Goal: Navigation & Orientation: Find specific page/section

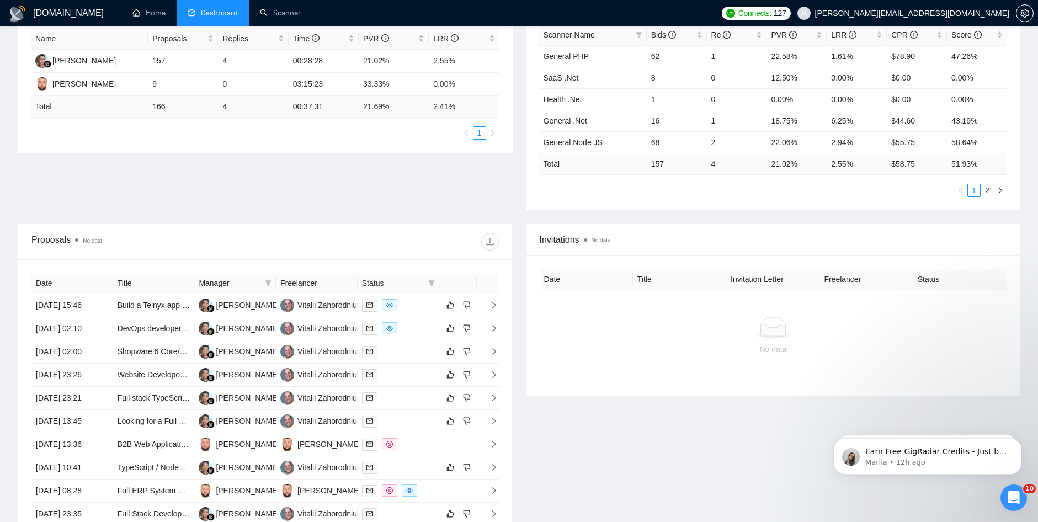
scroll to position [221, 0]
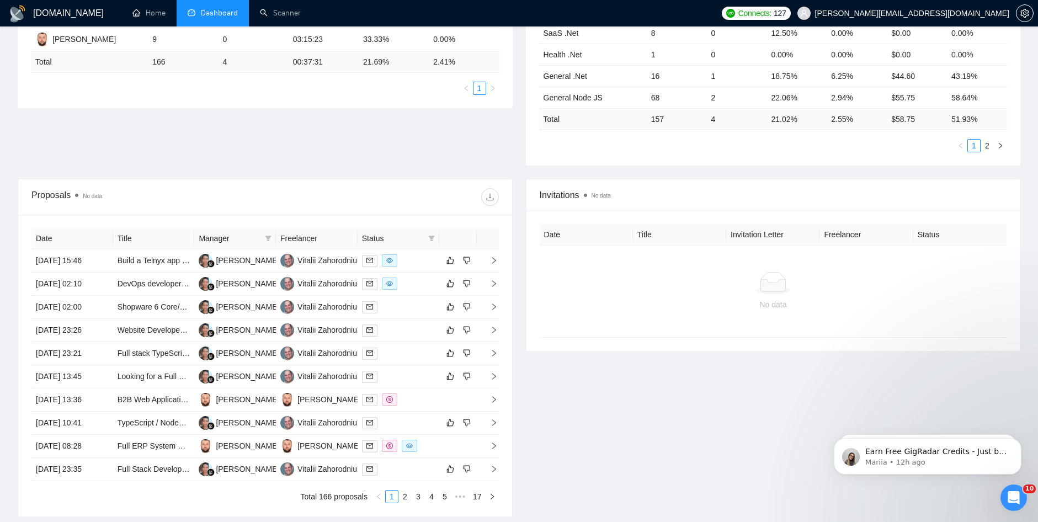
scroll to position [268, 0]
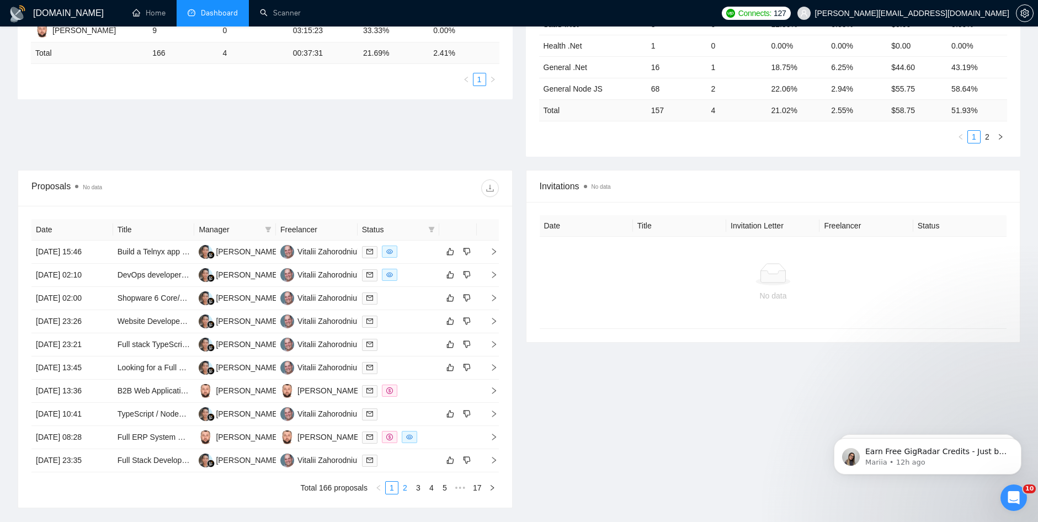
click at [404, 492] on link "2" at bounding box center [405, 488] width 12 height 12
drag, startPoint x: 236, startPoint y: 136, endPoint x: 357, endPoint y: 192, distance: 133.3
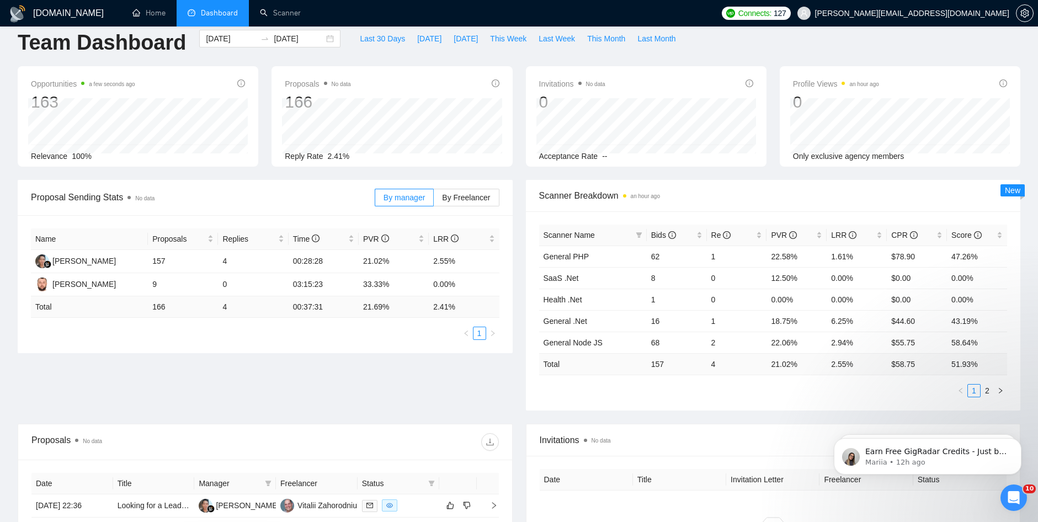
scroll to position [0, 0]
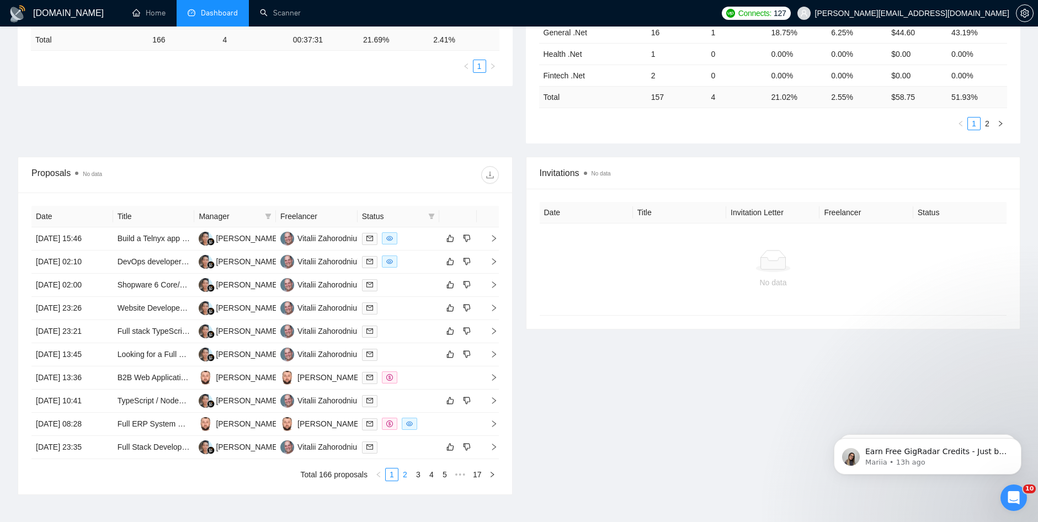
click at [404, 472] on link "2" at bounding box center [405, 474] width 12 height 12
click at [338, 172] on div at bounding box center [381, 175] width 233 height 18
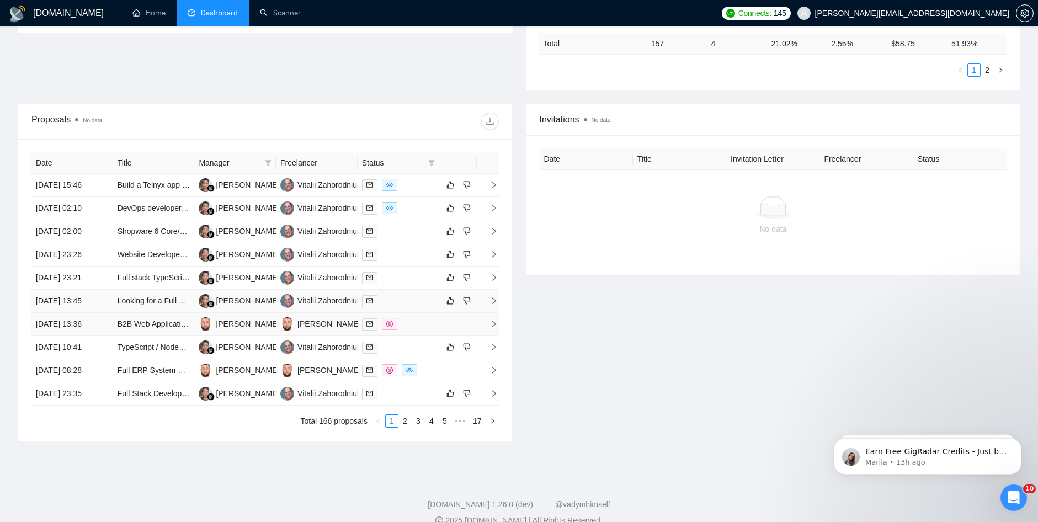
scroll to position [337, 0]
click at [404, 414] on link "2" at bounding box center [405, 419] width 12 height 12
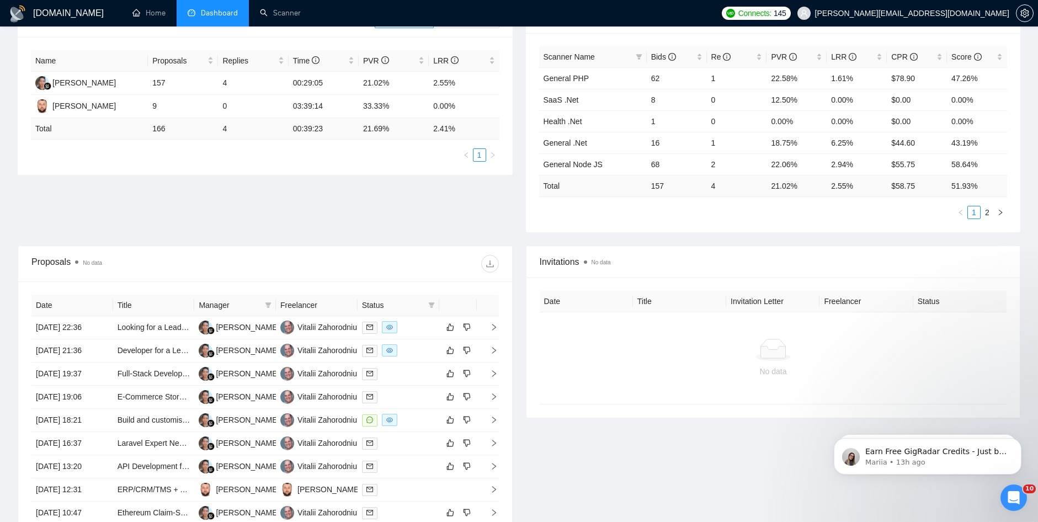
scroll to position [0, 0]
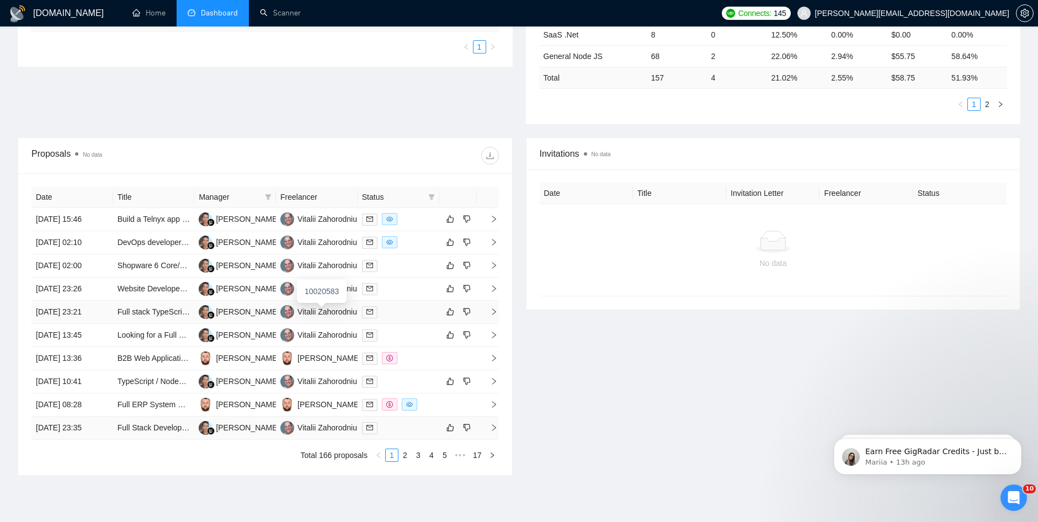
scroll to position [331, 0]
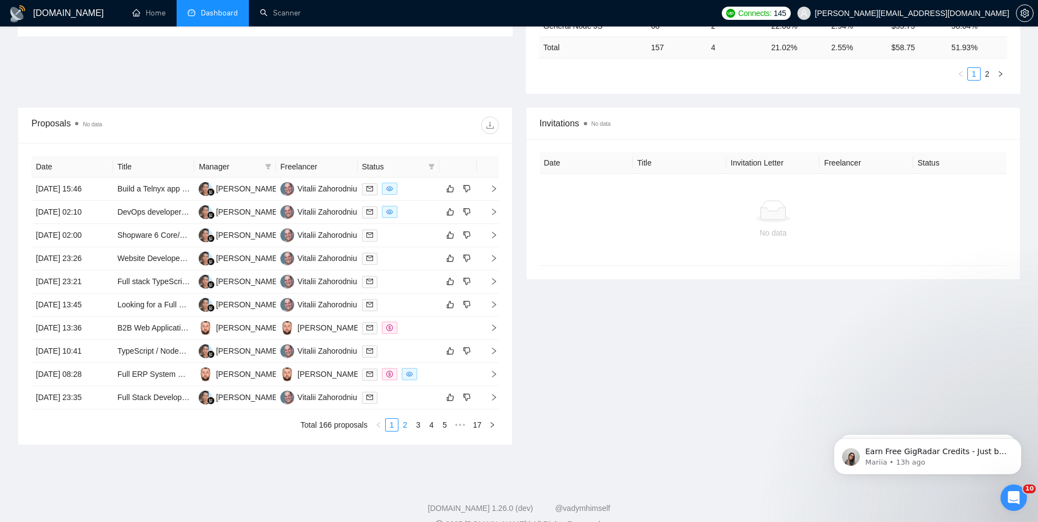
click at [401, 425] on link "2" at bounding box center [405, 425] width 12 height 12
